Goal: Answer question/provide support: Share knowledge or assist other users

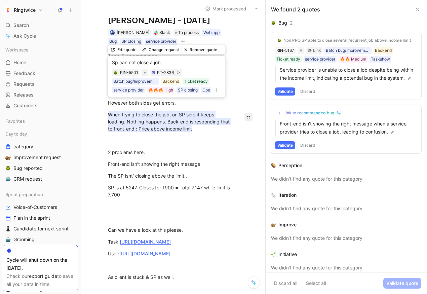
scroll to position [46, 0]
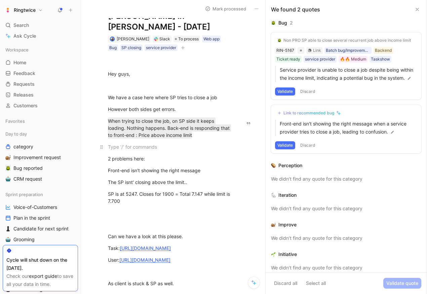
click at [193, 141] on p at bounding box center [169, 146] width 149 height 11
click at [403, 53] on div "Non PRO SP able to close several recurrent job above income limit RIN-5167 Link…" at bounding box center [346, 65] width 150 height 67
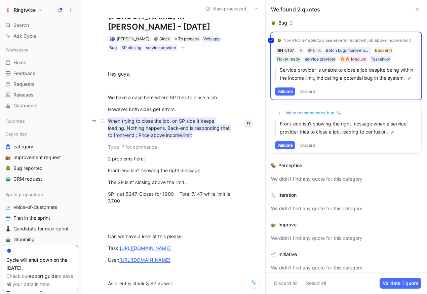
click at [199, 117] on mark "When trying to close the job, on SP side it keeps loading. Nothing happens. Bac…" at bounding box center [169, 127] width 123 height 21
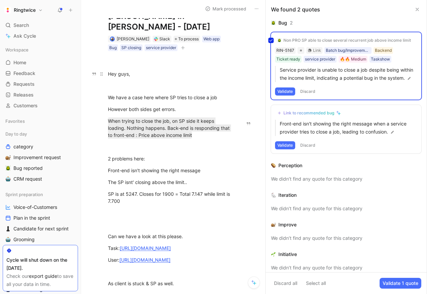
click at [232, 68] on p "Hey guys," at bounding box center [169, 73] width 149 height 11
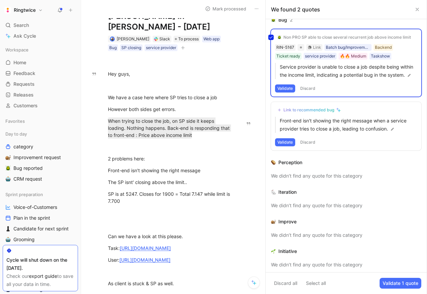
click at [288, 85] on div "Non PRO SP able to close several recurrent job above income limit RIN-5167 Link…" at bounding box center [346, 62] width 150 height 67
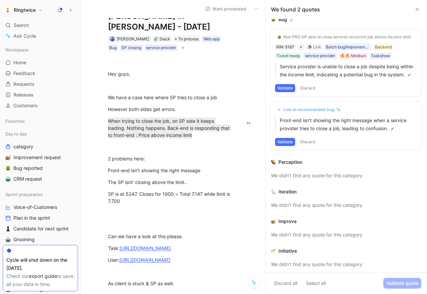
scroll to position [0, 0]
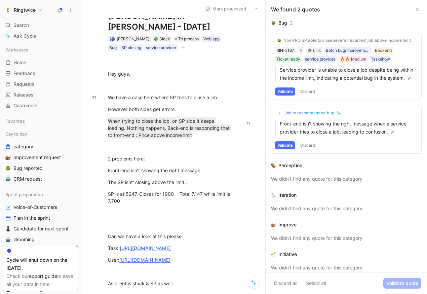
click at [289, 284] on button "Discard all" at bounding box center [285, 283] width 29 height 11
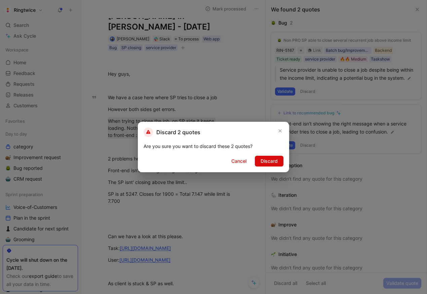
click at [269, 164] on span "Discard" at bounding box center [268, 161] width 17 height 8
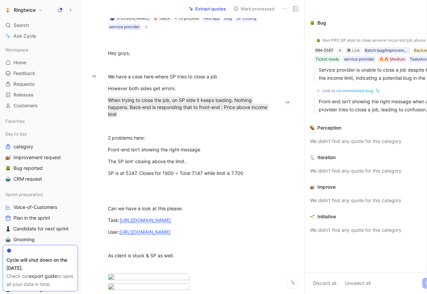
scroll to position [37, 0]
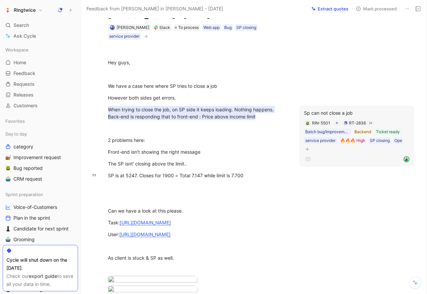
click at [357, 155] on div at bounding box center [357, 159] width 106 height 8
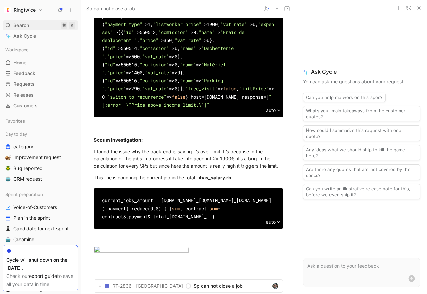
scroll to position [516, 0]
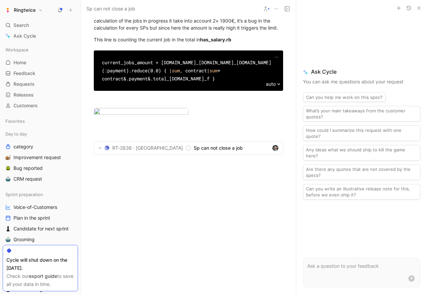
click at [189, 31] on div "I found the issue why the back-end is saying it’s over limit. It’s because in t…" at bounding box center [188, 20] width 189 height 21
click at [225, 31] on div "I found the issue why the back-end is saying it’s over limit. It’s because in t…" at bounding box center [188, 20] width 189 height 21
drag, startPoint x: 243, startPoint y: 153, endPoint x: 91, endPoint y: 130, distance: 152.9
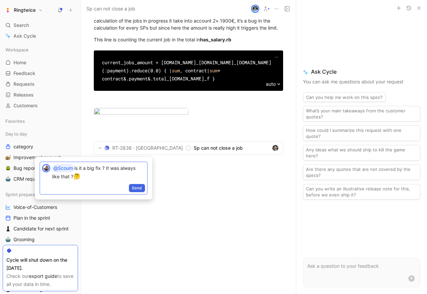
click at [133, 190] on span "Send" at bounding box center [137, 188] width 10 height 7
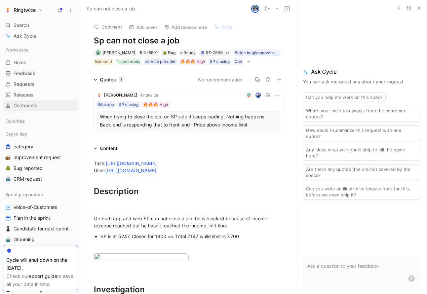
scroll to position [5, 0]
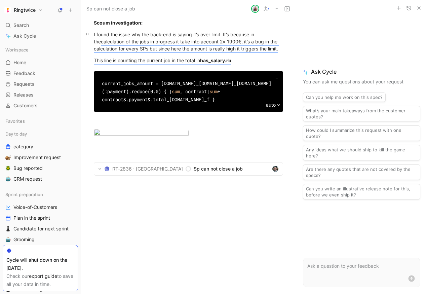
scroll to position [516, 0]
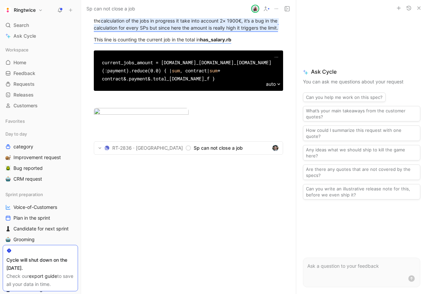
click at [183, 31] on mark "calculation of the jobs in progress it take into account 2× 1900€, it’s a bug i…" at bounding box center [186, 24] width 185 height 13
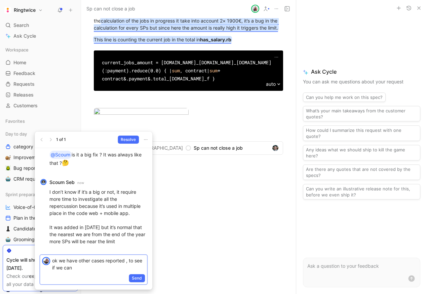
click at [130, 260] on p "ok we have other cases reported , to see if we can" at bounding box center [98, 264] width 93 height 14
click at [86, 264] on p "ok we have other cases reported , to see if we can" at bounding box center [98, 264] width 93 height 14
click at [86, 266] on p "ok we have other cases reported , to see if we can" at bounding box center [98, 264] width 93 height 14
click at [128, 264] on p "ok we have other cases reported , to see if we can" at bounding box center [98, 264] width 93 height 14
drag, startPoint x: 129, startPoint y: 261, endPoint x: 135, endPoint y: 266, distance: 8.0
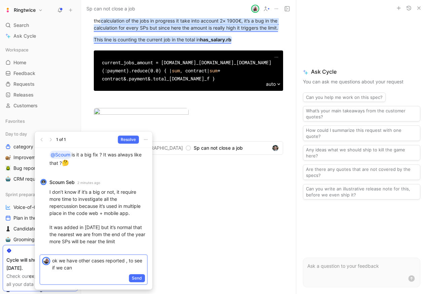
click at [135, 266] on p "ok we have other cases reported , to see if we can" at bounding box center [98, 264] width 93 height 14
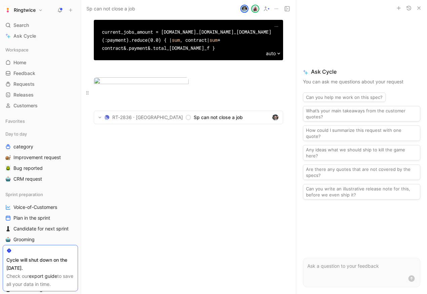
scroll to position [724, 0]
click at [194, 121] on span "Sp can not close a job" at bounding box center [232, 117] width 76 height 8
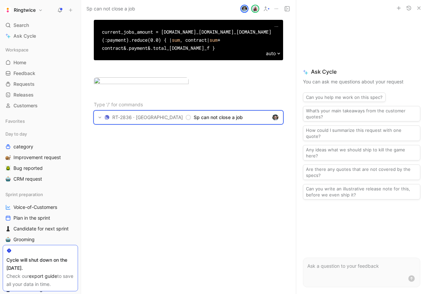
scroll to position [594, 0]
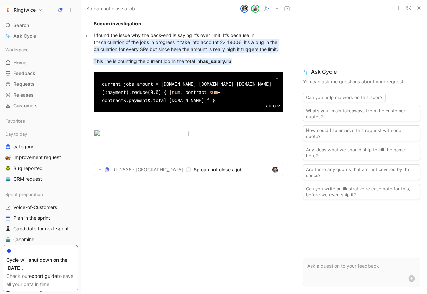
click at [236, 52] on mark "calculation of the jobs in progress it take into account 2× 1900€, it’s a bug i…" at bounding box center [186, 45] width 185 height 13
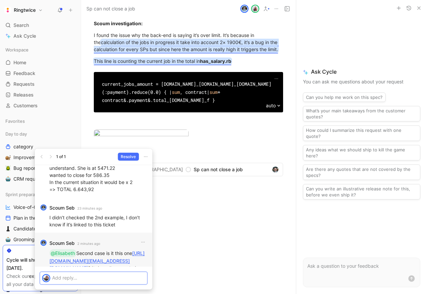
scroll to position [0, 0]
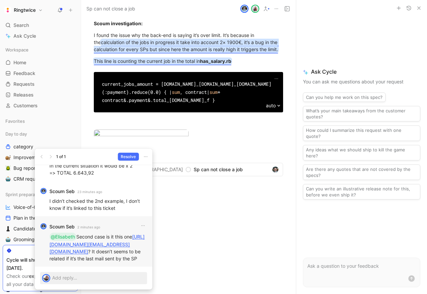
click at [93, 241] on link "https://secure.helpscout.net/search/?query=athyna007%40gmail.com" at bounding box center [96, 244] width 95 height 21
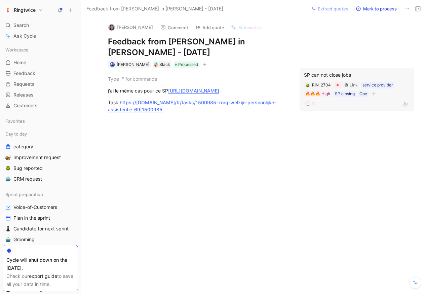
click at [357, 71] on div "SP can not close jobs" at bounding box center [357, 75] width 106 height 8
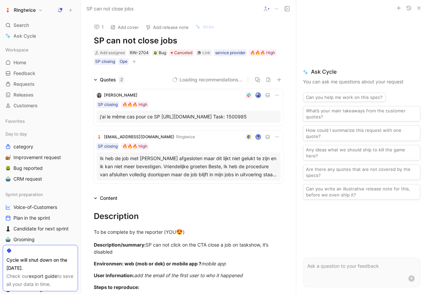
click at [170, 101] on div "SP closing 🔥🔥🔥 High" at bounding box center [188, 104] width 184 height 7
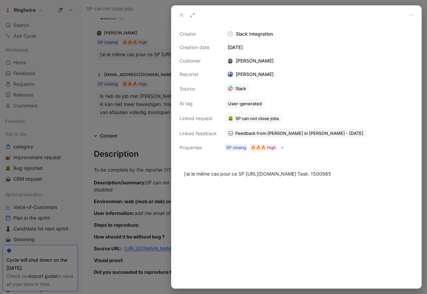
click at [126, 96] on div at bounding box center [213, 147] width 427 height 294
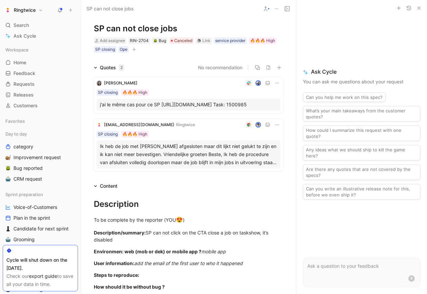
scroll to position [15, 0]
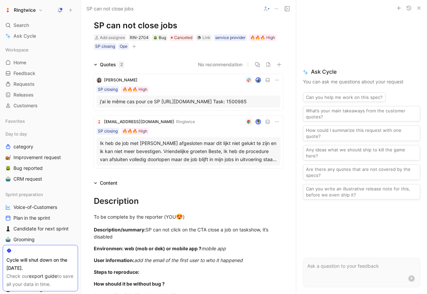
click at [276, 81] on icon at bounding box center [276, 79] width 5 height 5
click at [251, 103] on span "Change request" at bounding box center [259, 102] width 35 height 6
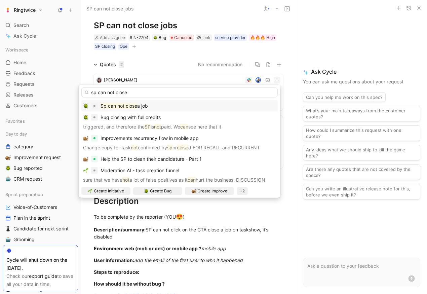
type input "sp can not close"
click at [214, 102] on div "Sp can not close a job" at bounding box center [179, 106] width 193 height 8
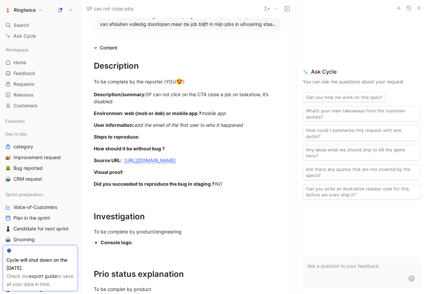
scroll to position [0, 0]
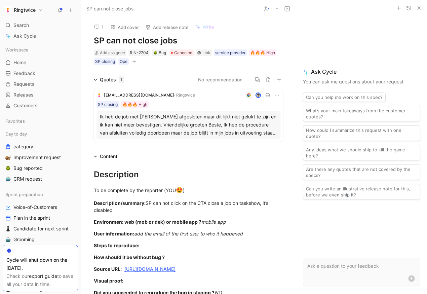
click at [276, 92] on icon at bounding box center [276, 94] width 5 height 5
click at [258, 118] on span "Change request" at bounding box center [259, 118] width 35 height 6
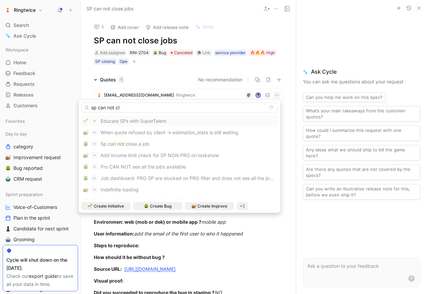
type input "sp can not clo"
